Goal: Complete application form

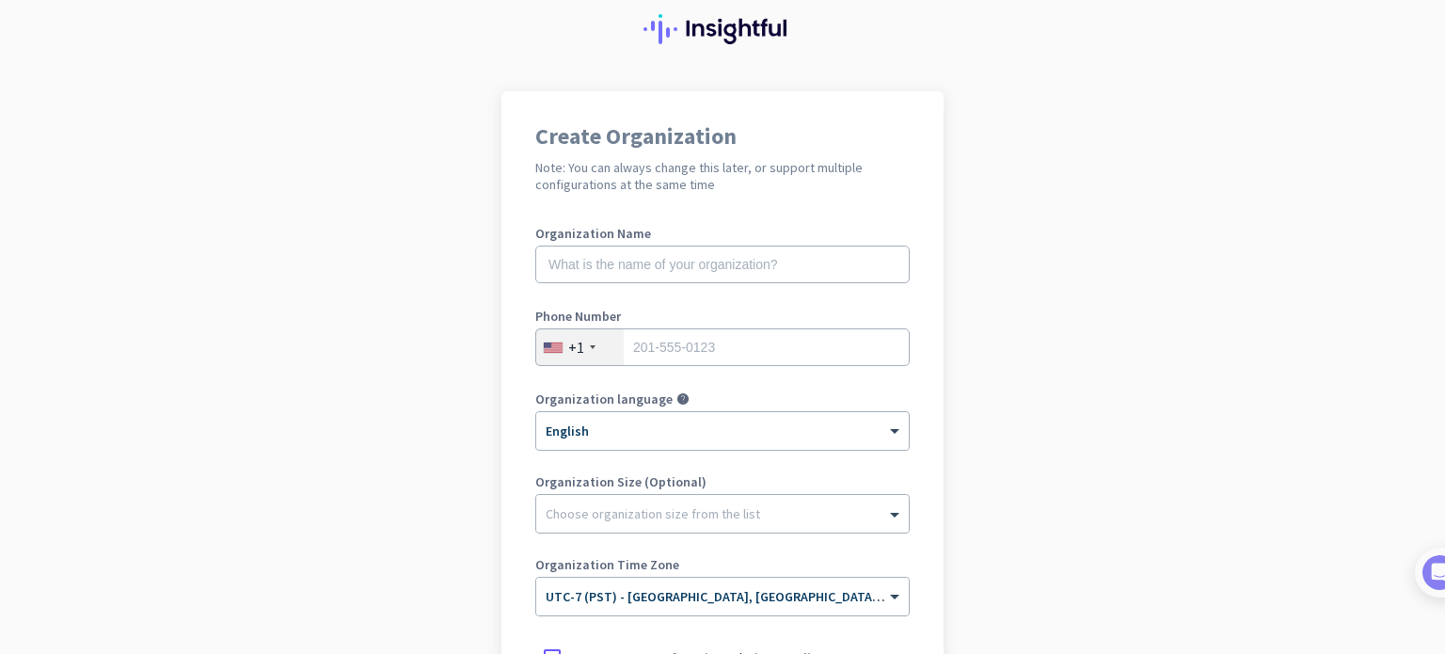
scroll to position [94, 0]
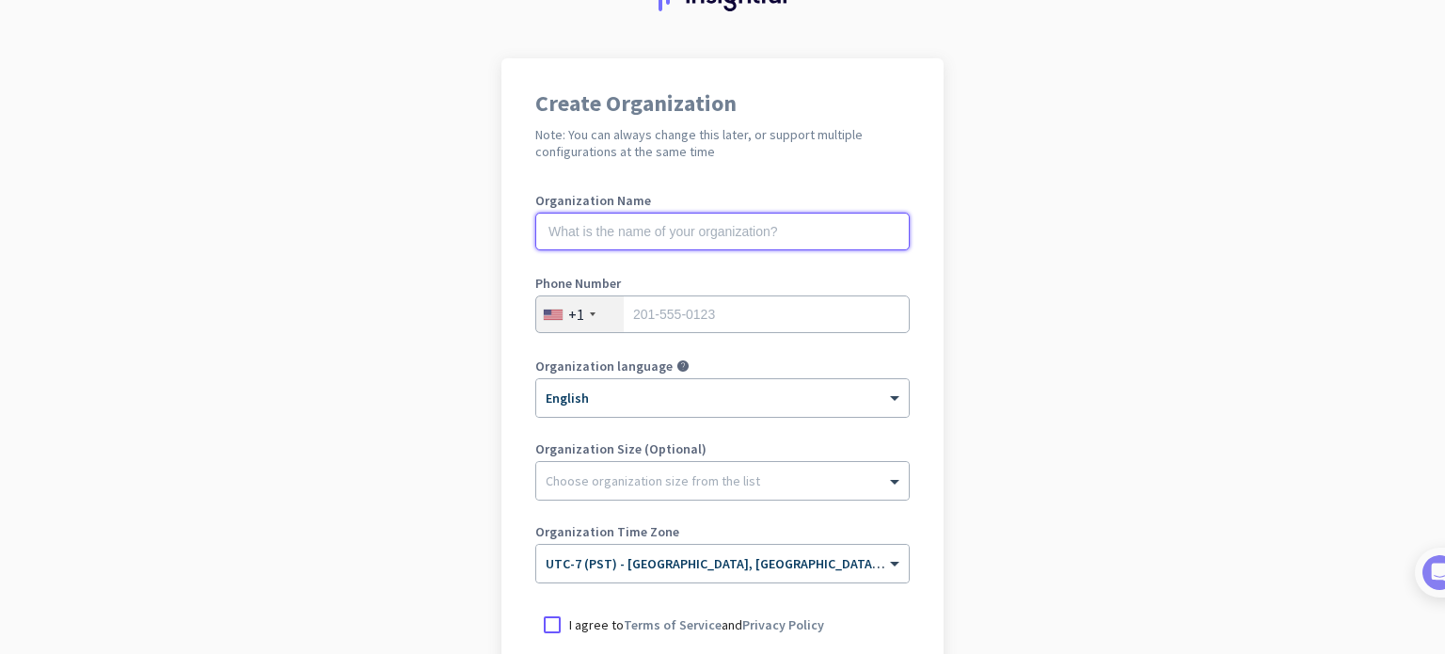
click at [636, 234] on input "text" at bounding box center [722, 232] width 374 height 38
type input "[PERSON_NAME]"
click at [613, 333] on div "Phone Number +1" at bounding box center [722, 314] width 374 height 75
click at [644, 315] on input "tel" at bounding box center [722, 314] width 374 height 38
type input "6268250184"
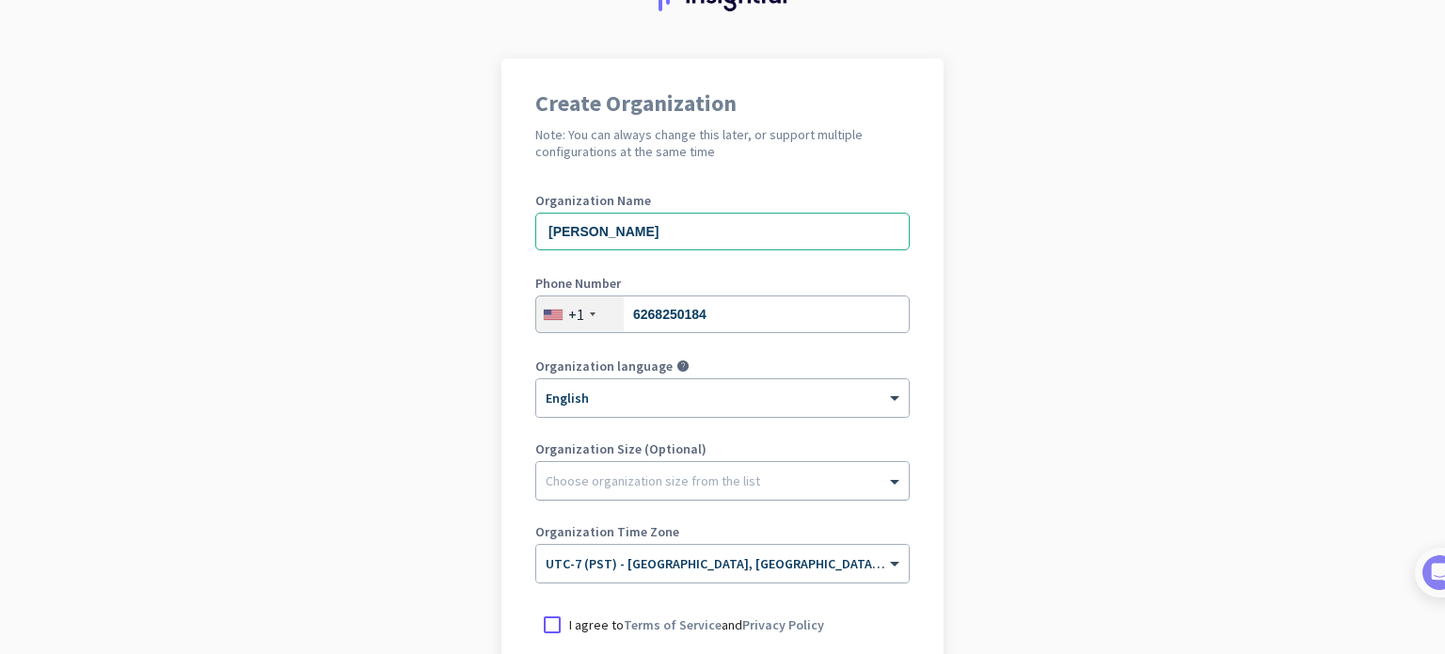
click at [651, 473] on div at bounding box center [722, 476] width 373 height 19
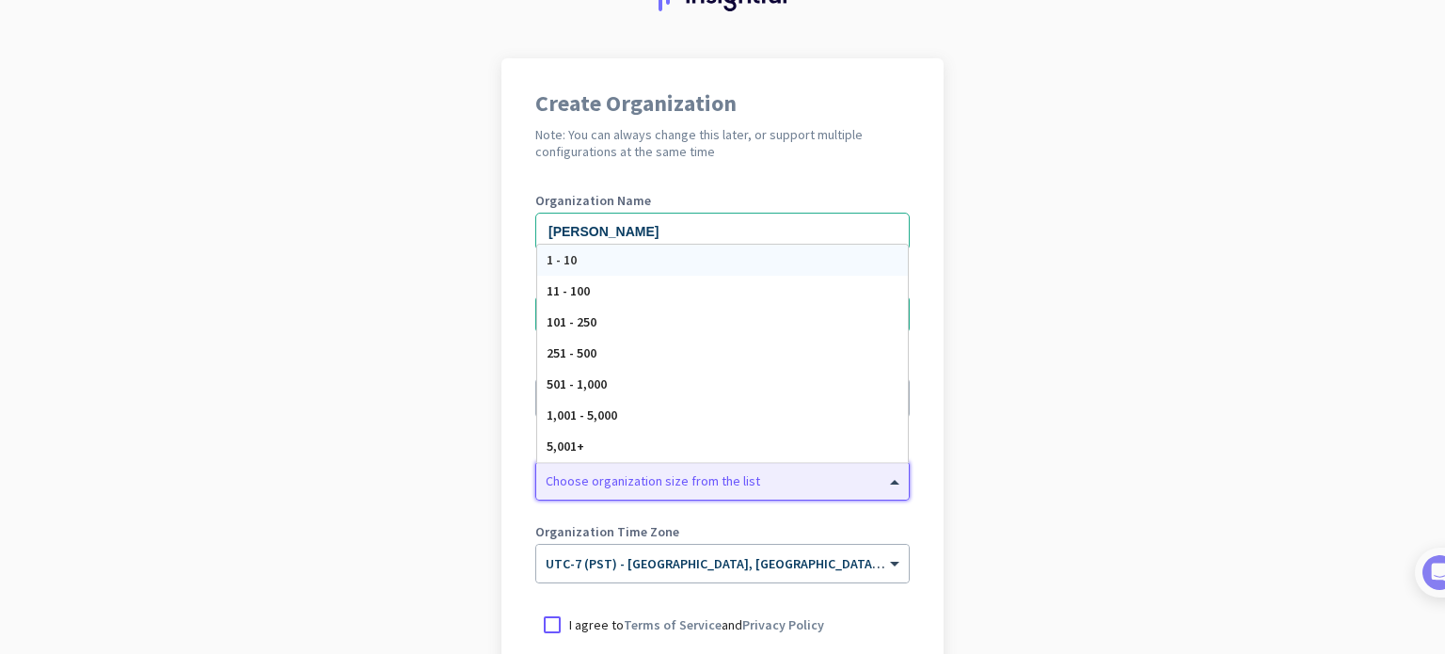
click at [651, 473] on div at bounding box center [722, 476] width 373 height 19
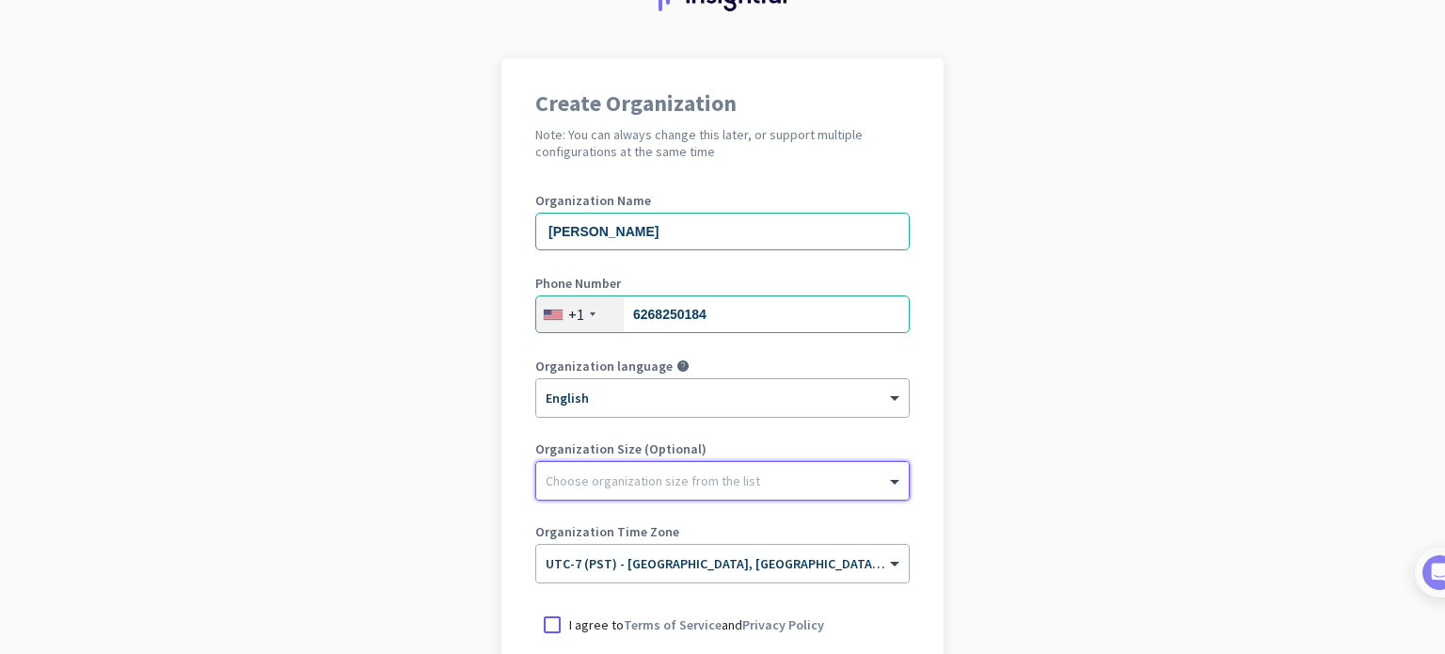
scroll to position [282, 0]
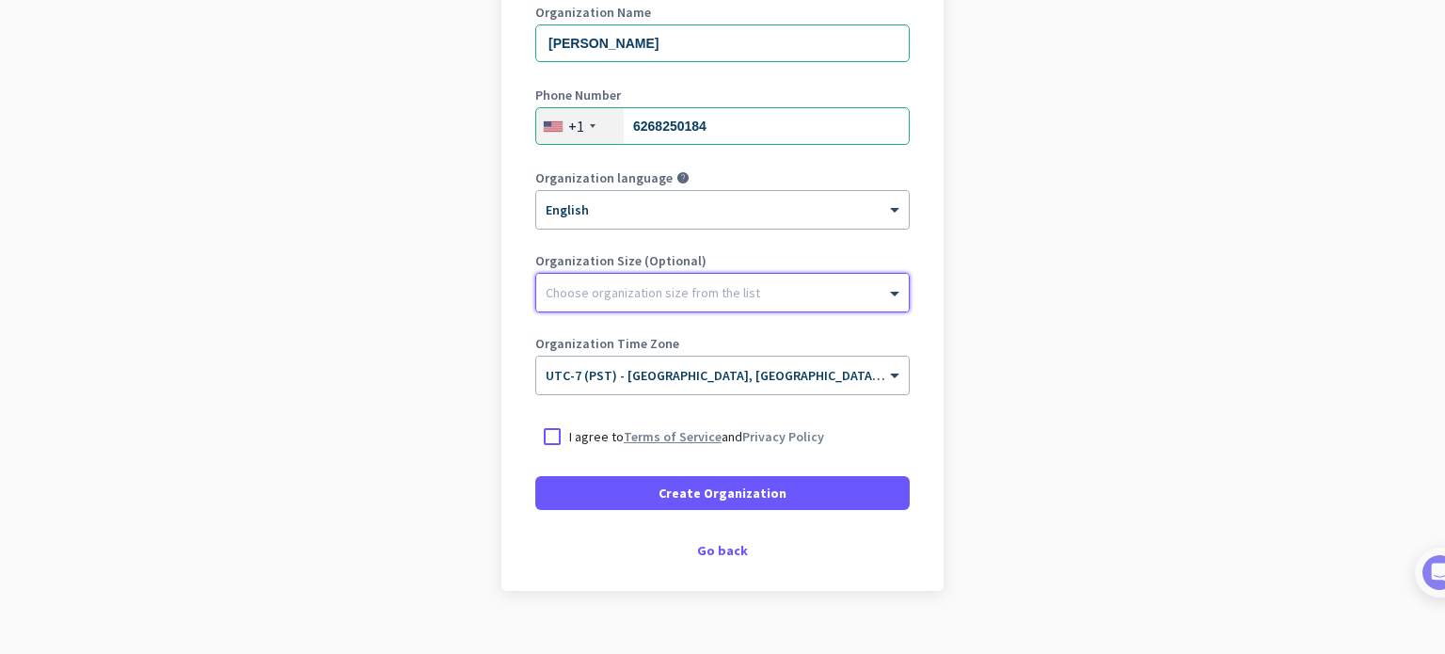
click at [652, 436] on link "Terms of Service" at bounding box center [673, 436] width 98 height 17
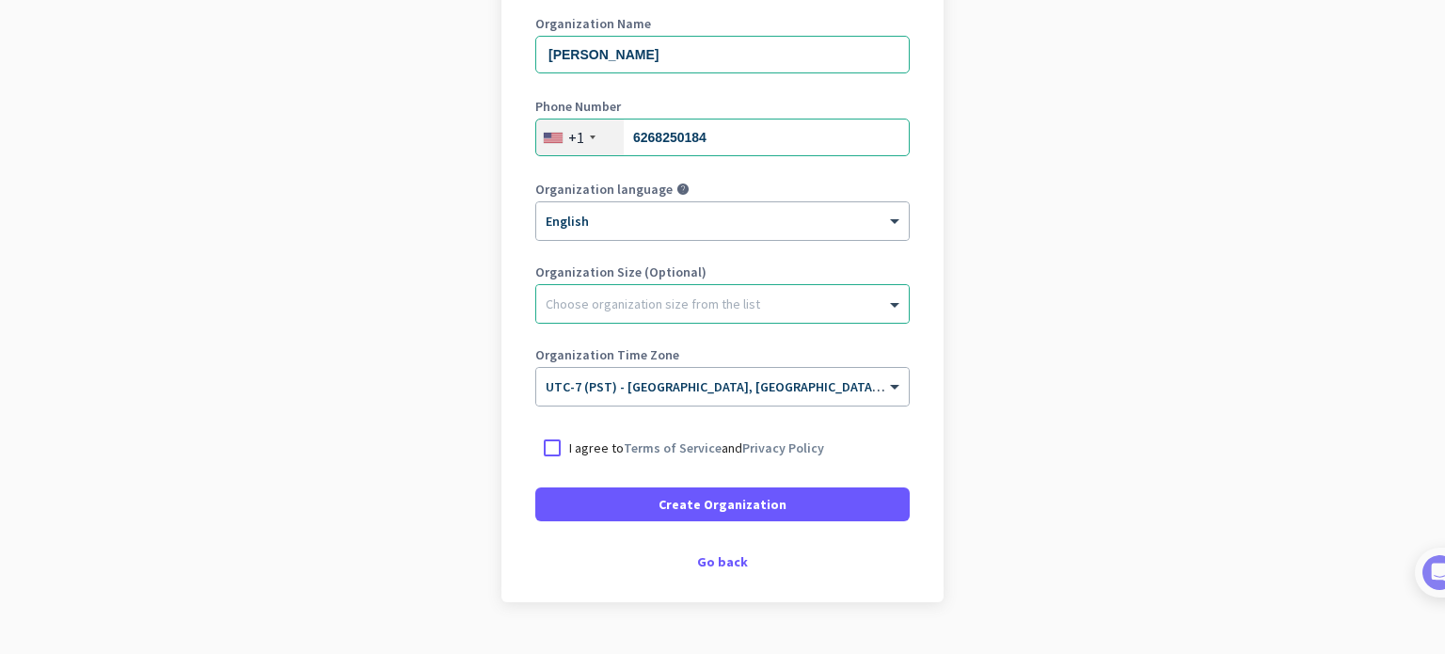
scroll to position [312, 0]
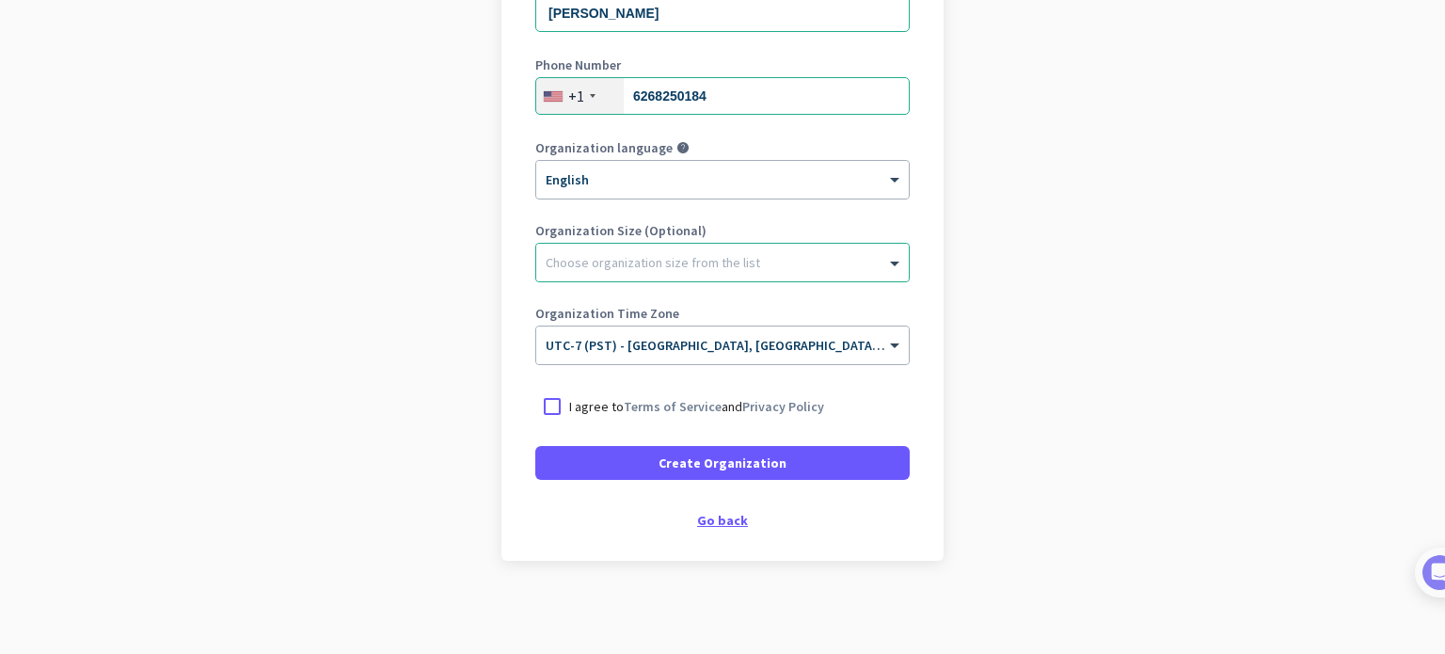
click at [731, 526] on div "Go back" at bounding box center [722, 520] width 374 height 13
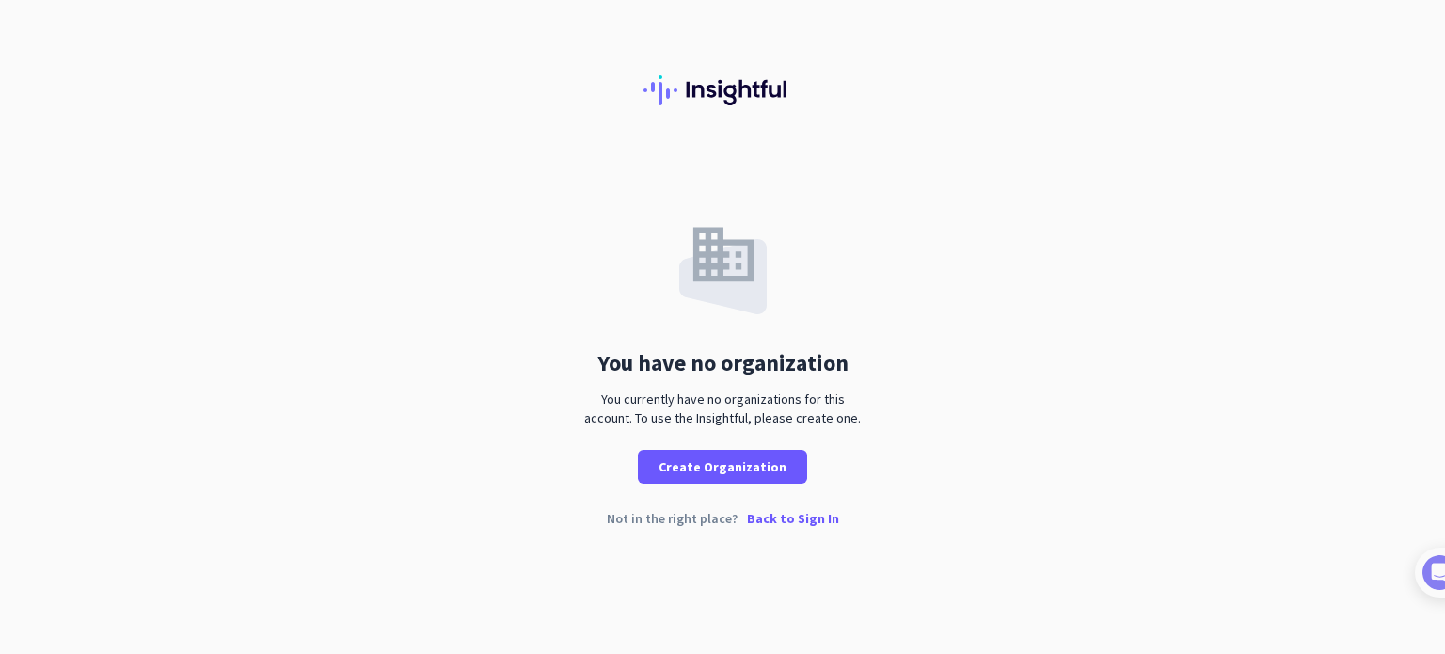
click at [782, 517] on p "Back to Sign In" at bounding box center [793, 518] width 92 height 13
